Goal: Book appointment/travel/reservation

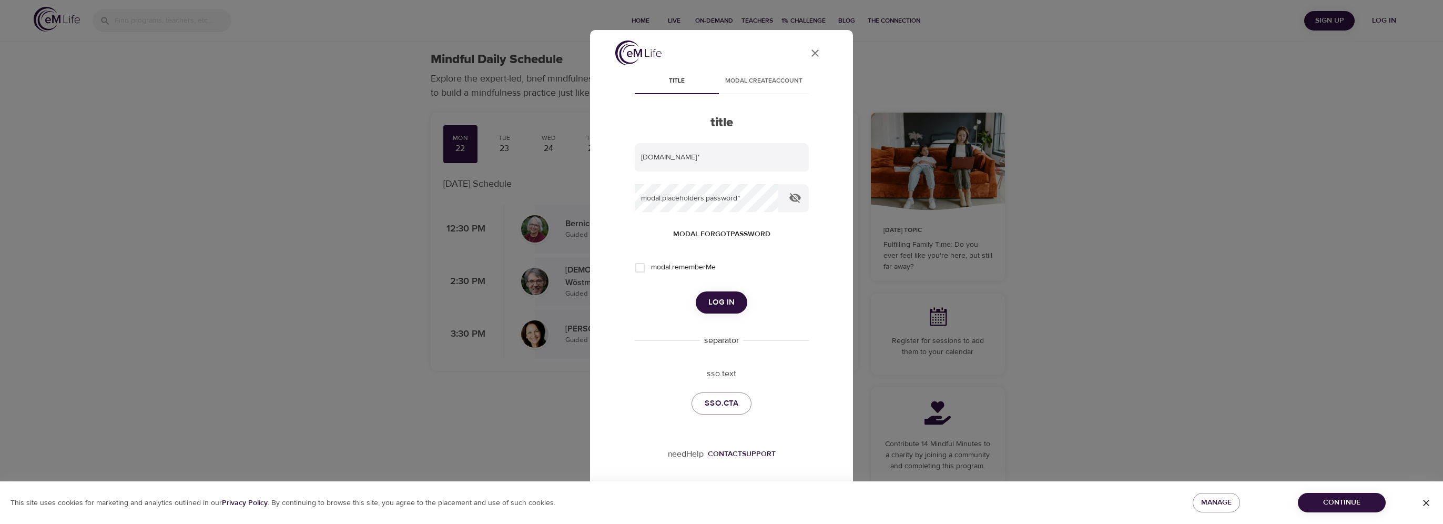
type input "[PERSON_NAME][EMAIL_ADDRESS][DOMAIN_NAME]"
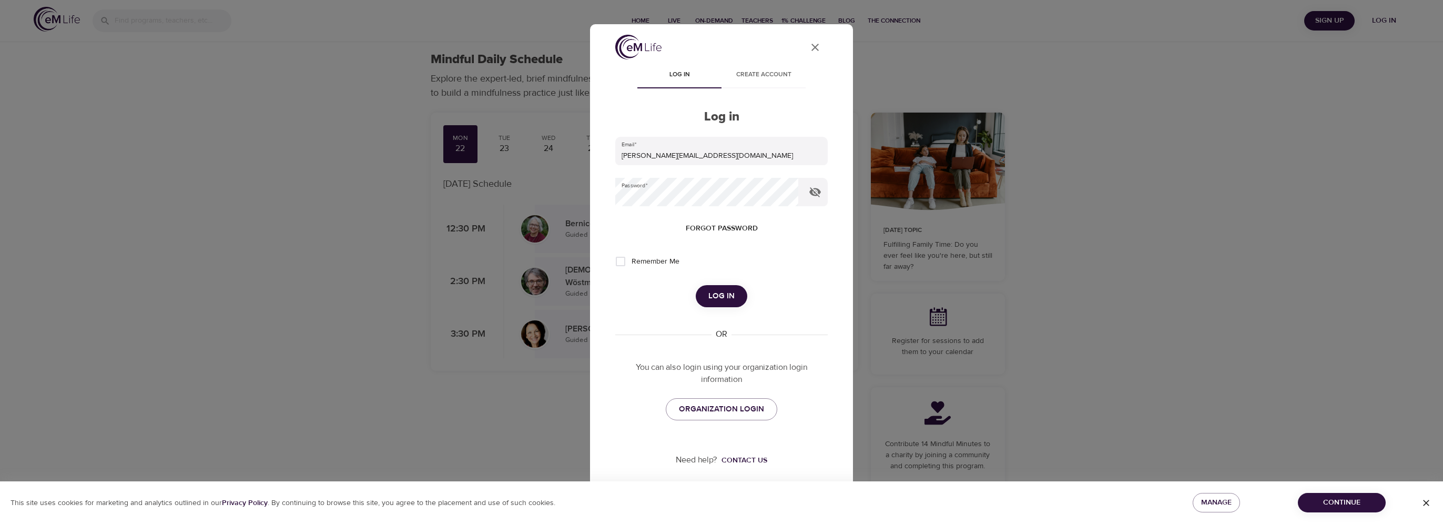
click at [723, 295] on span "Log in" at bounding box center [721, 296] width 26 height 14
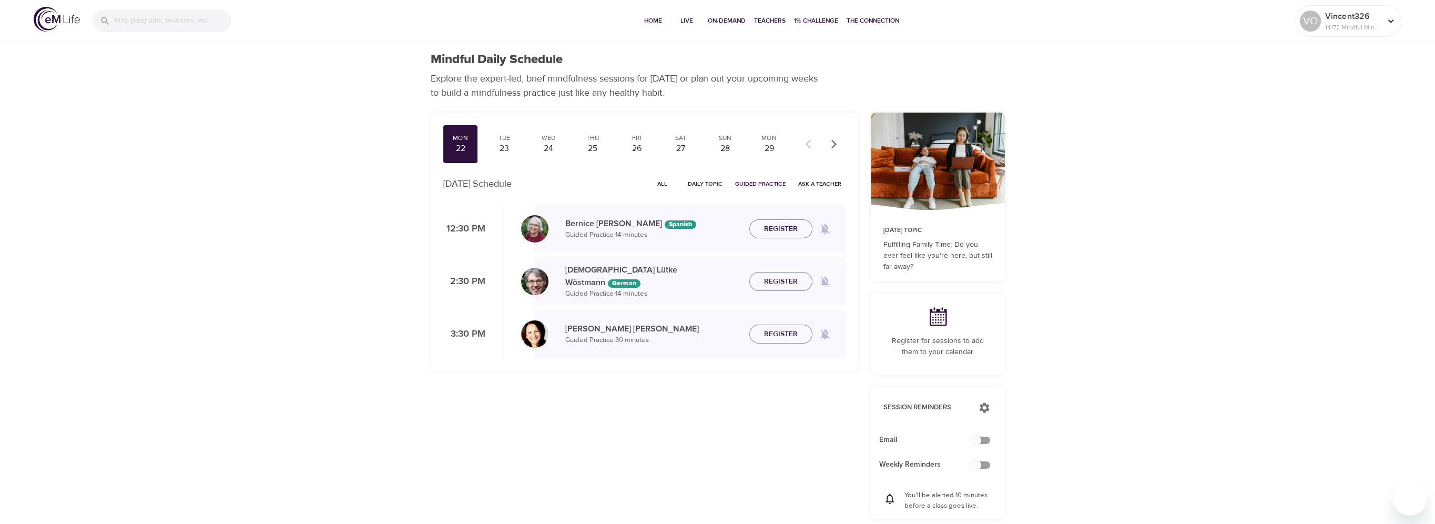
checkbox input "true"
click at [464, 140] on div "Mon" at bounding box center [461, 138] width 26 height 9
click at [682, 19] on span "Live" at bounding box center [686, 20] width 25 height 11
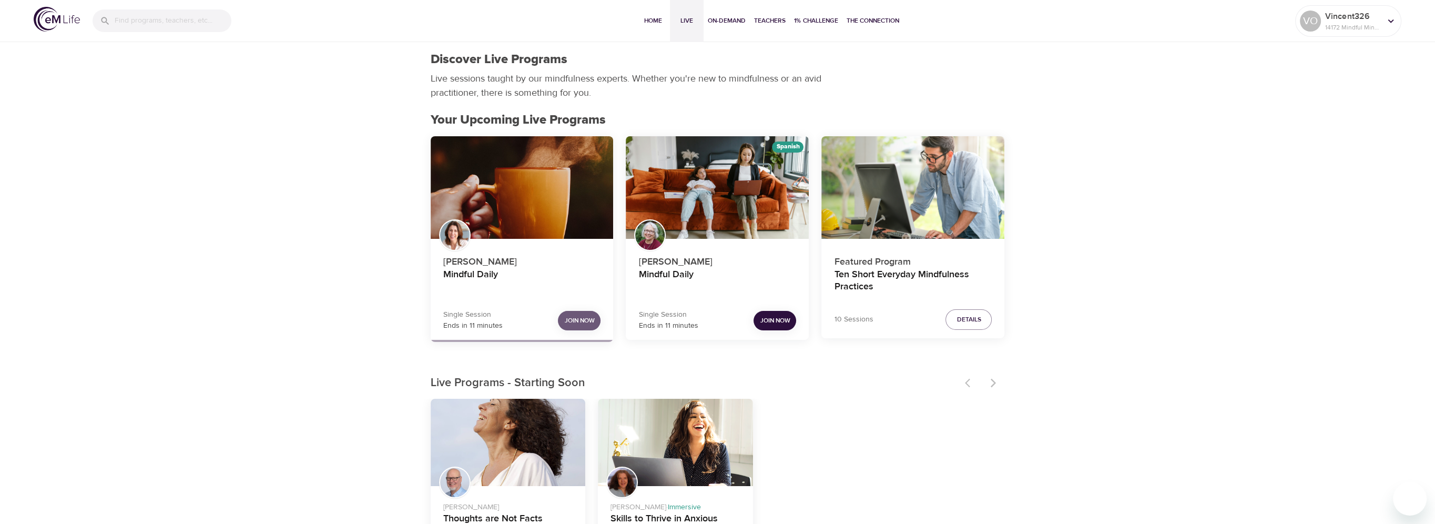
click at [587, 322] on span "Join Now" at bounding box center [579, 320] width 30 height 11
